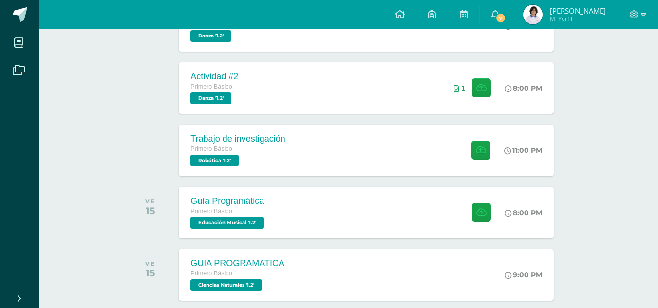
scroll to position [322, 0]
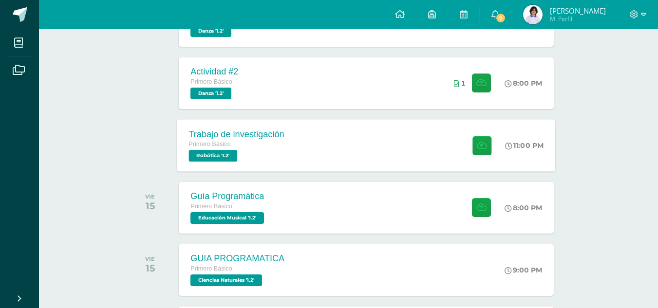
click at [261, 130] on div "Trabajo de investigación" at bounding box center [237, 134] width 96 height 10
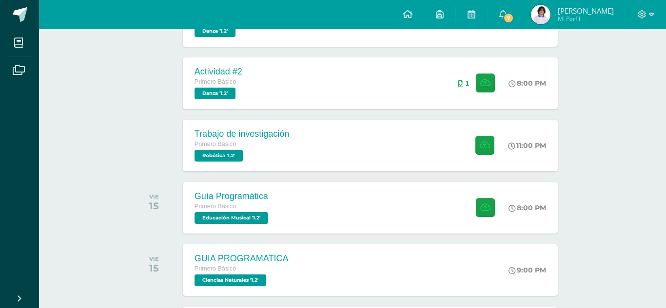
click at [261, 130] on div "Trabajo de investigación Robótica" at bounding box center [332, 112] width 351 height 48
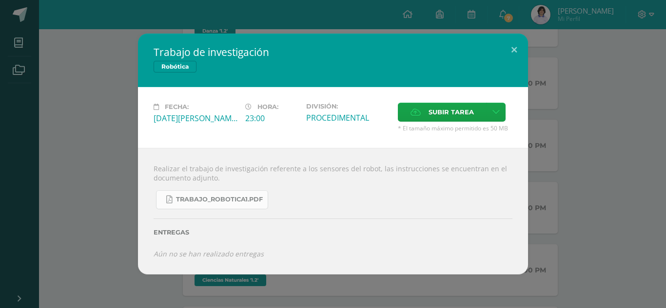
click at [240, 199] on span "TRABAJO_ROBOTICA1.pdf" at bounding box center [219, 200] width 87 height 8
click at [514, 49] on button at bounding box center [514, 50] width 28 height 33
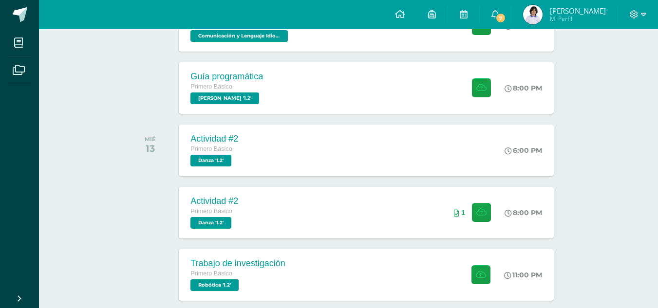
scroll to position [0, 0]
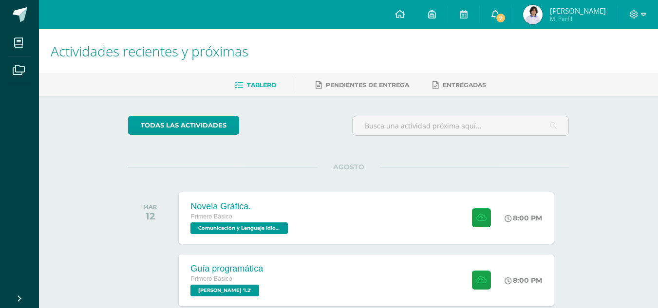
click at [493, 15] on icon at bounding box center [496, 14] width 8 height 9
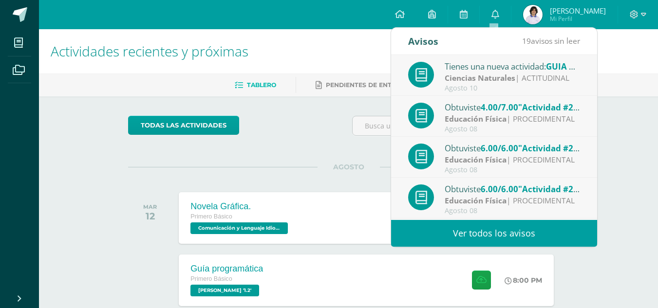
click at [482, 231] on link "Ver todos los avisos" at bounding box center [494, 233] width 206 height 27
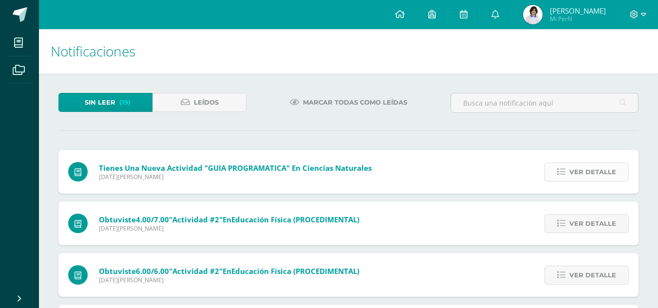
click at [595, 165] on span "Ver detalle" at bounding box center [593, 172] width 47 height 18
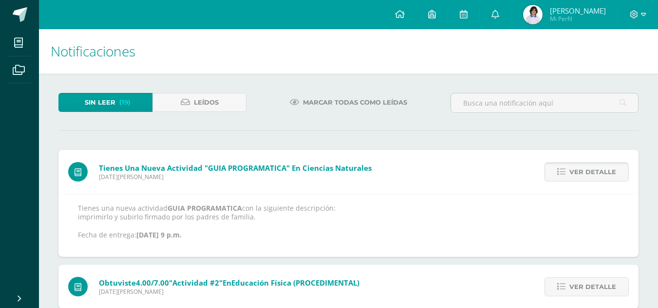
click at [605, 172] on span "Ver detalle" at bounding box center [593, 172] width 47 height 18
